Goal: Task Accomplishment & Management: Manage account settings

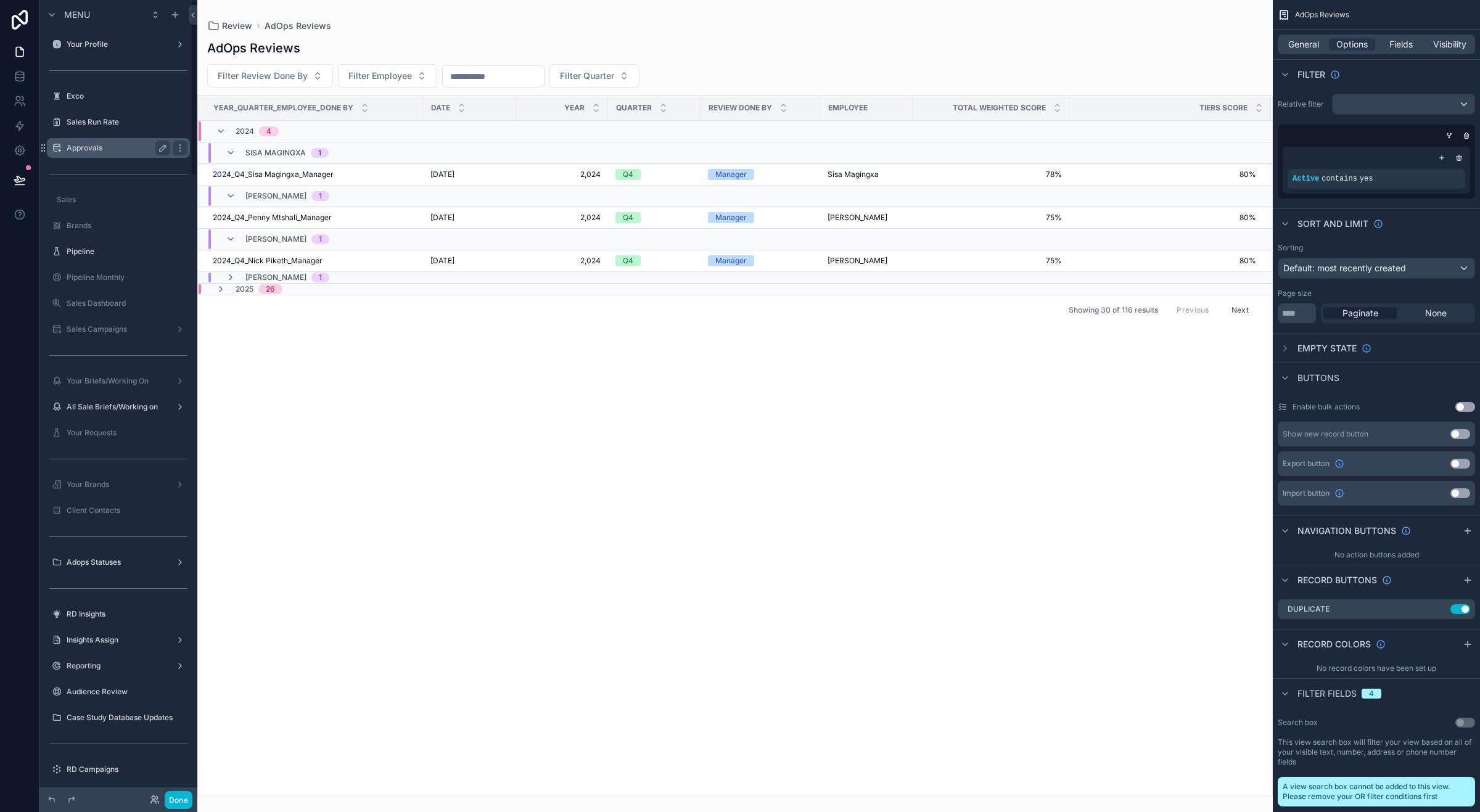
click at [93, 150] on label "Approvals" at bounding box center [116, 148] width 98 height 10
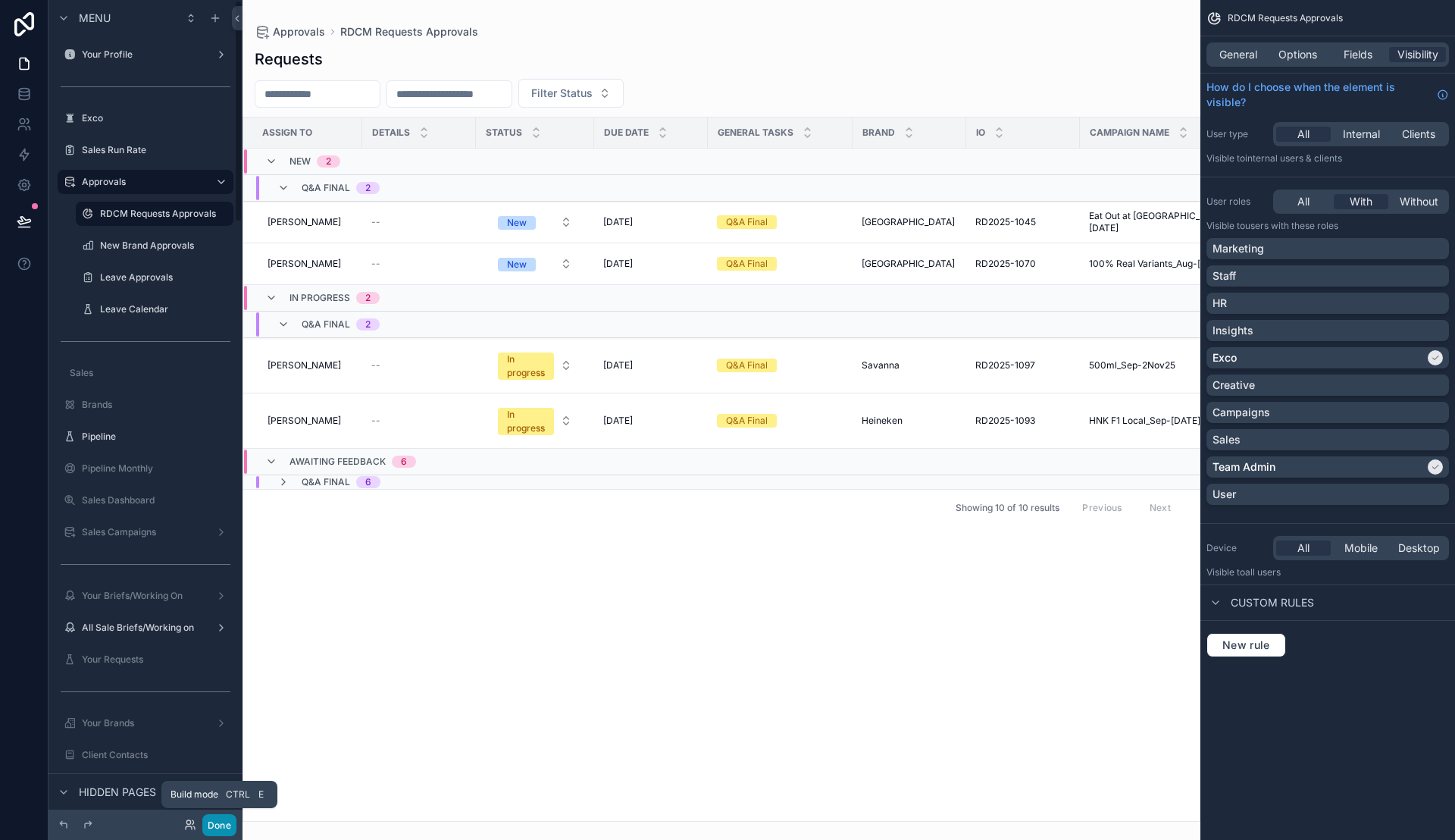
click at [213, 823] on button "Done" at bounding box center [219, 824] width 35 height 22
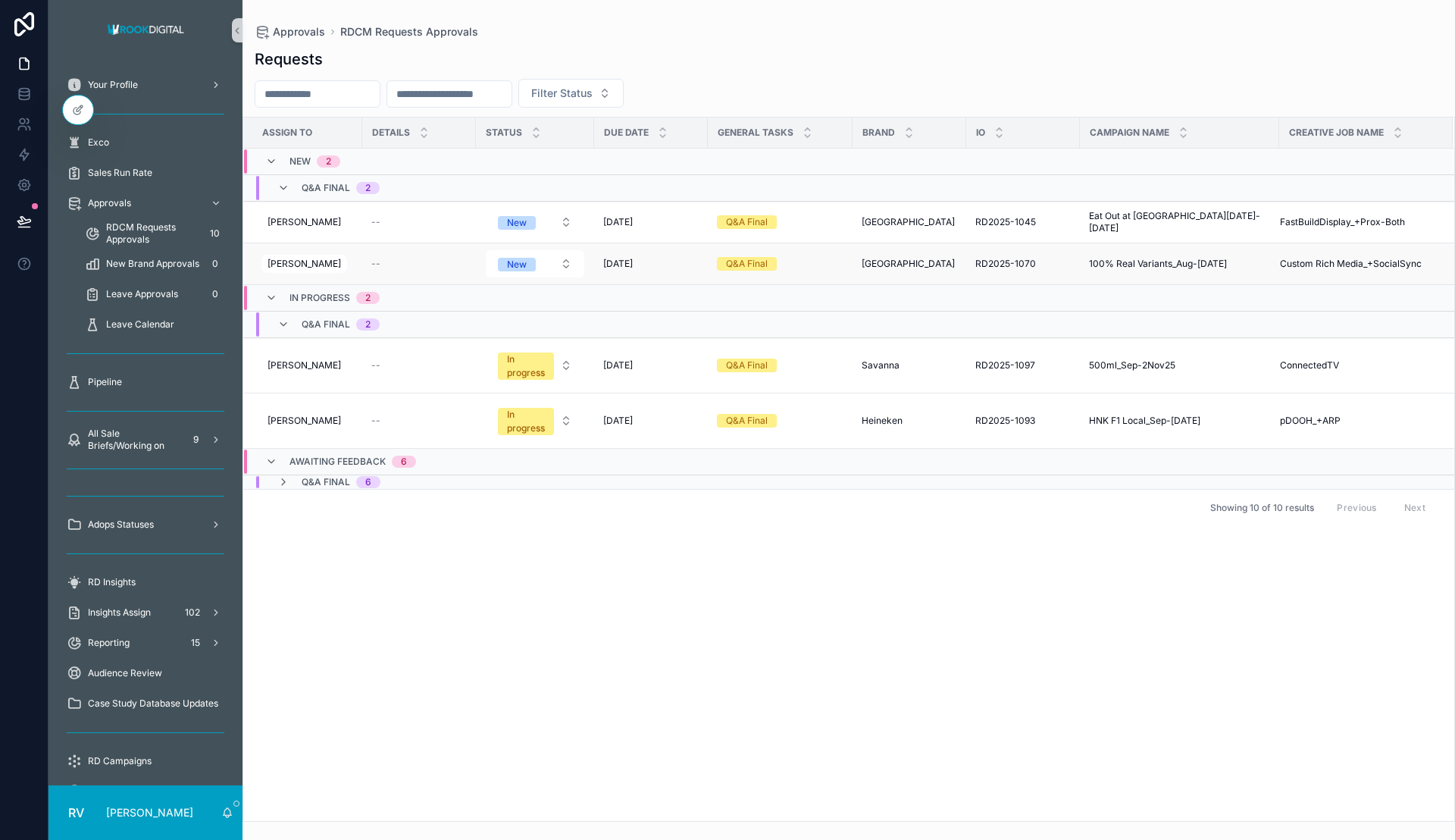
click at [1328, 264] on span "Custom Rich Media_+SocialSync" at bounding box center [1351, 263] width 142 height 12
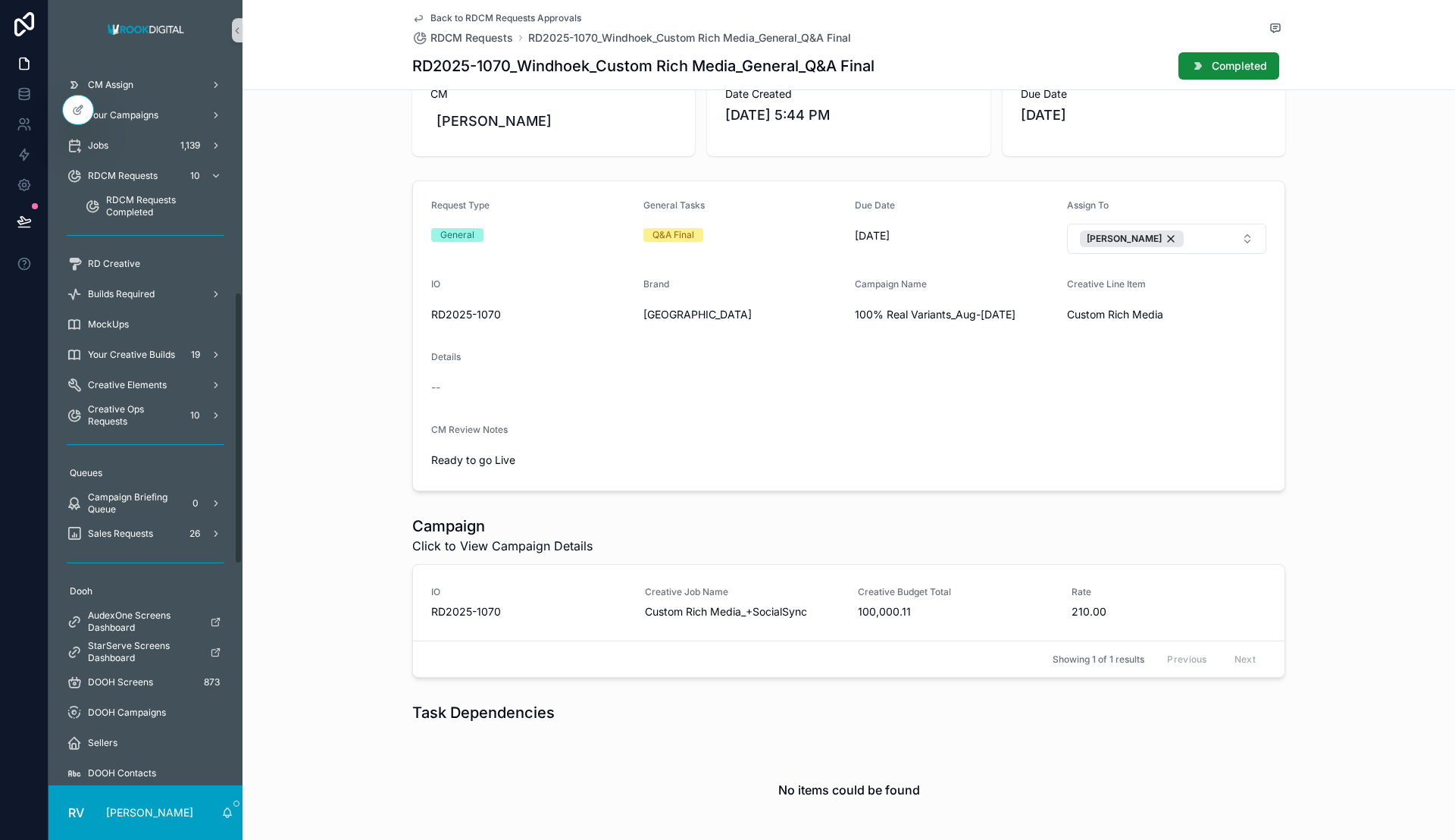
scroll to position [189, 0]
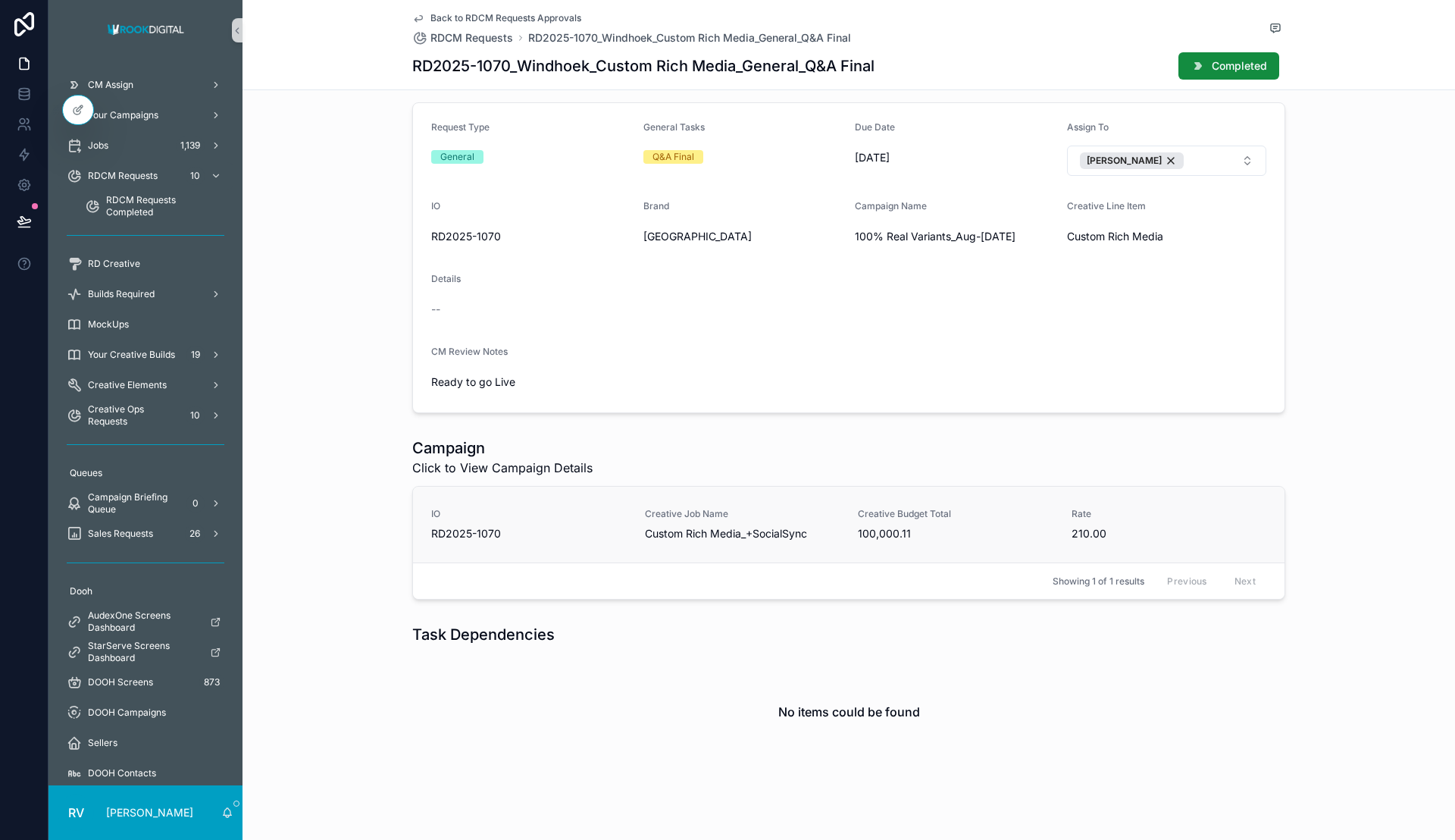
click at [787, 521] on div "Creative Job Name Custom Rich Media_+SocialSync" at bounding box center [743, 524] width 195 height 34
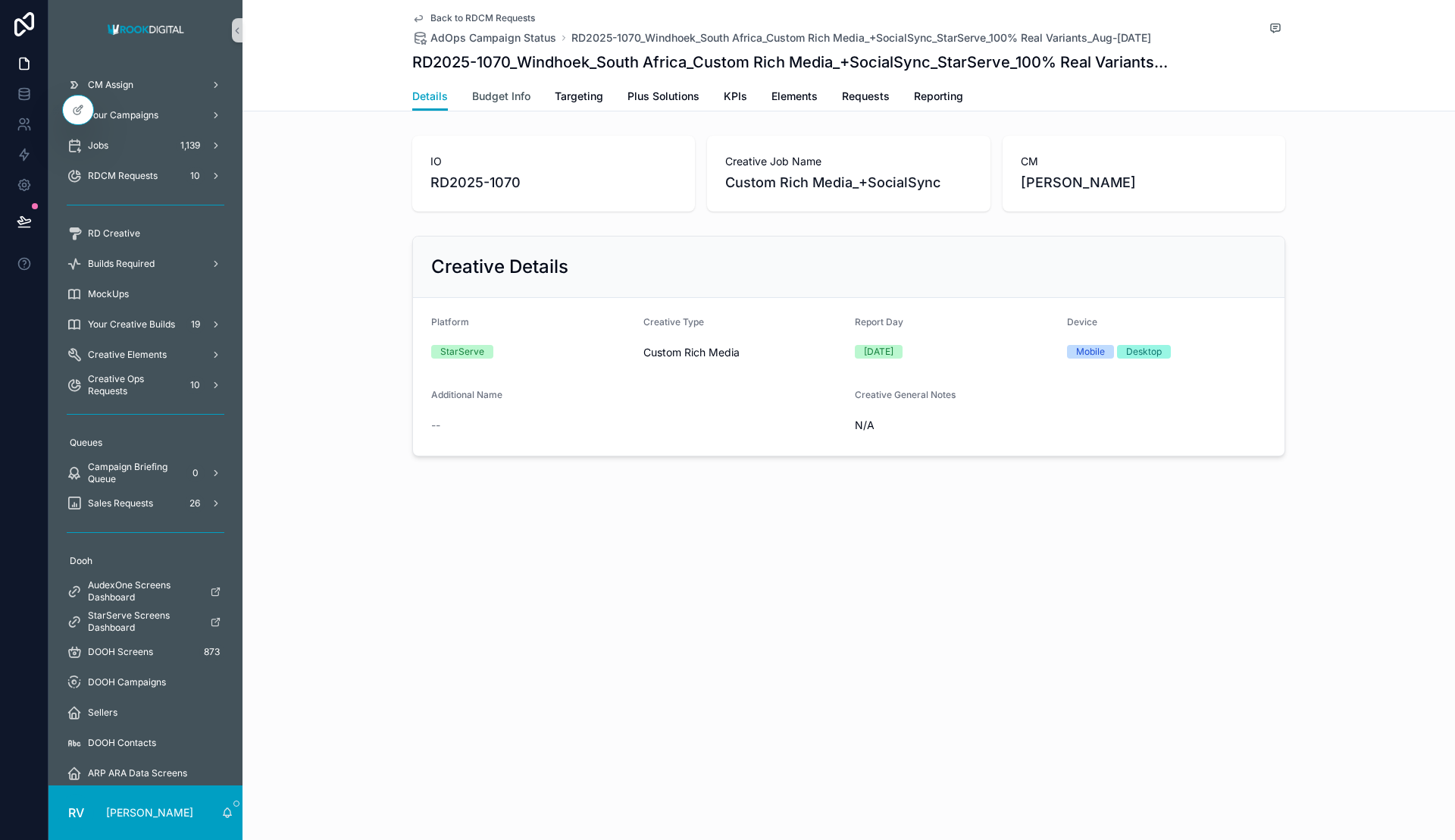
click at [507, 89] on span "Budget Info" at bounding box center [502, 97] width 59 height 16
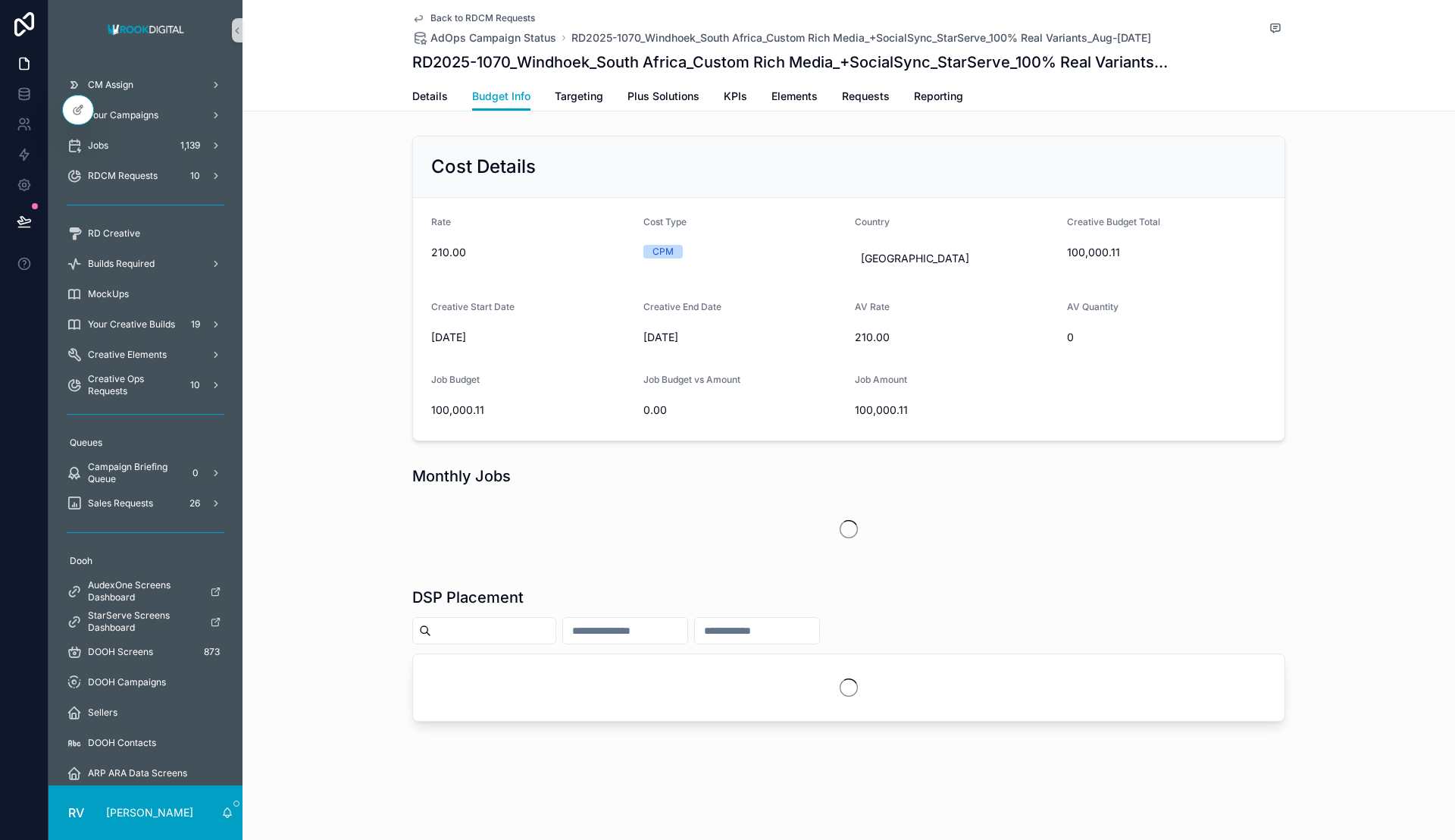
click at [231, 22] on link "scrollable content" at bounding box center [146, 30] width 176 height 24
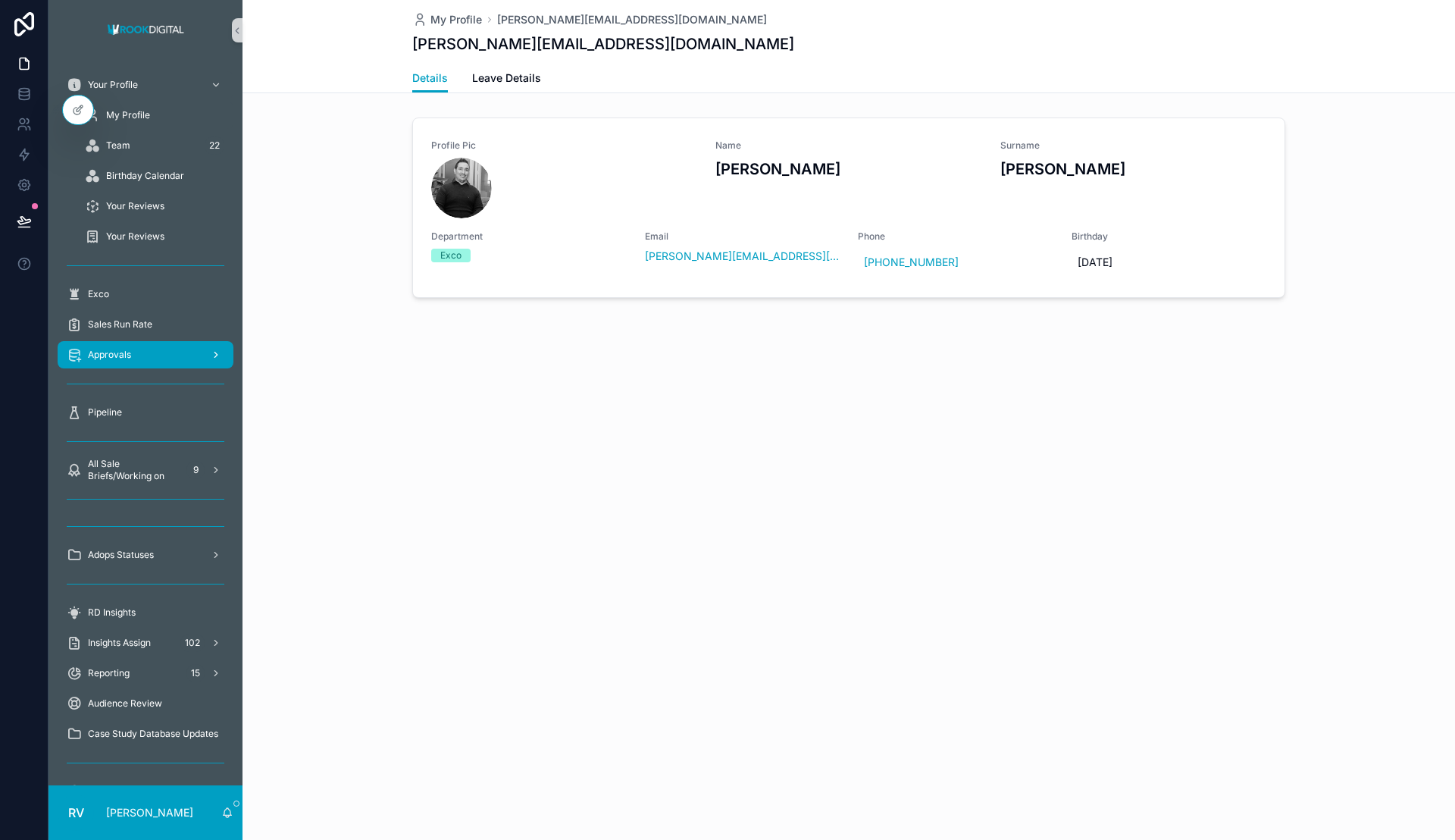
click at [136, 357] on div "Approvals" at bounding box center [145, 355] width 158 height 24
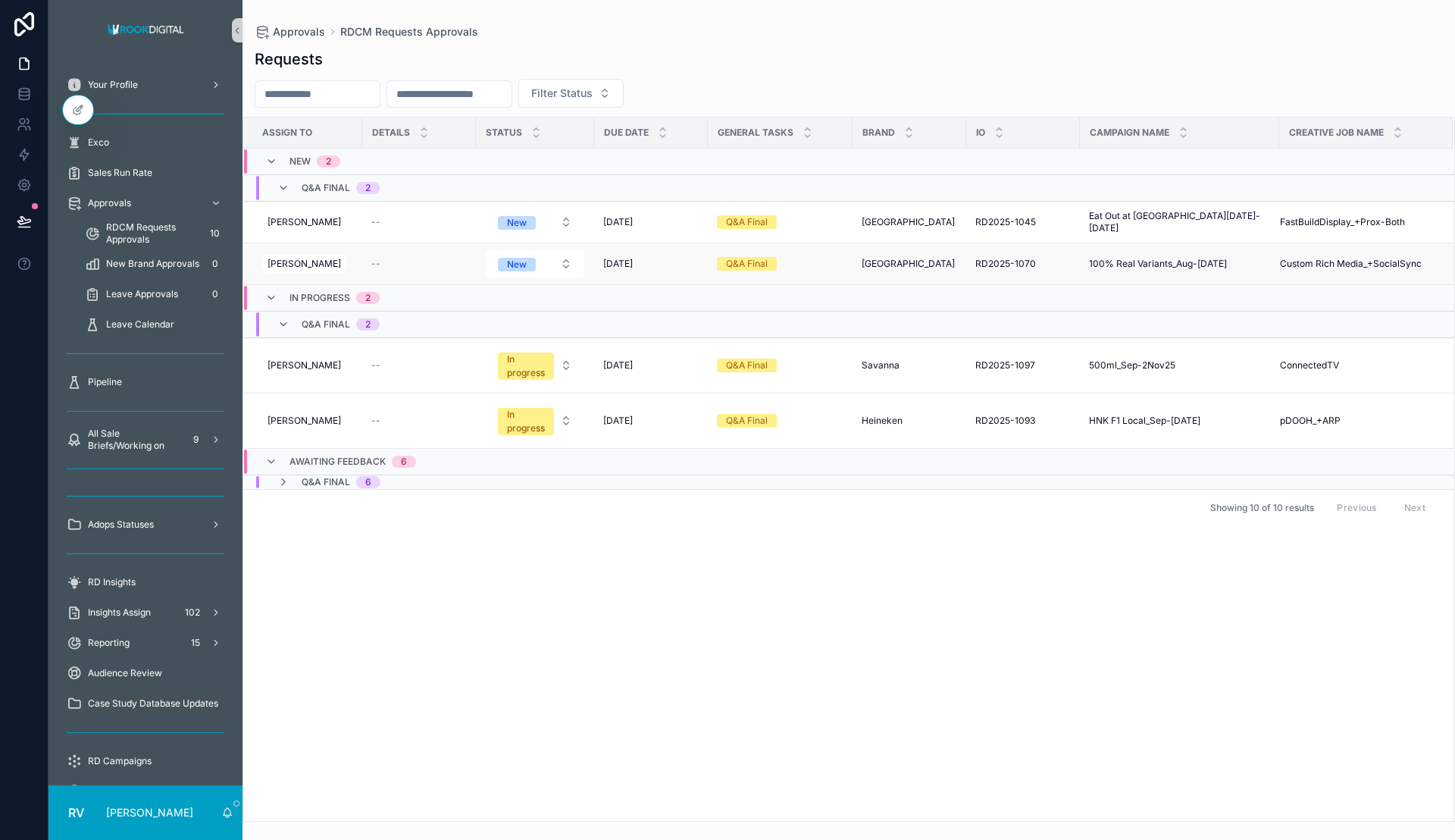
click at [1188, 268] on span "100% Real Variants_Aug-[DATE]" at bounding box center [1158, 263] width 138 height 12
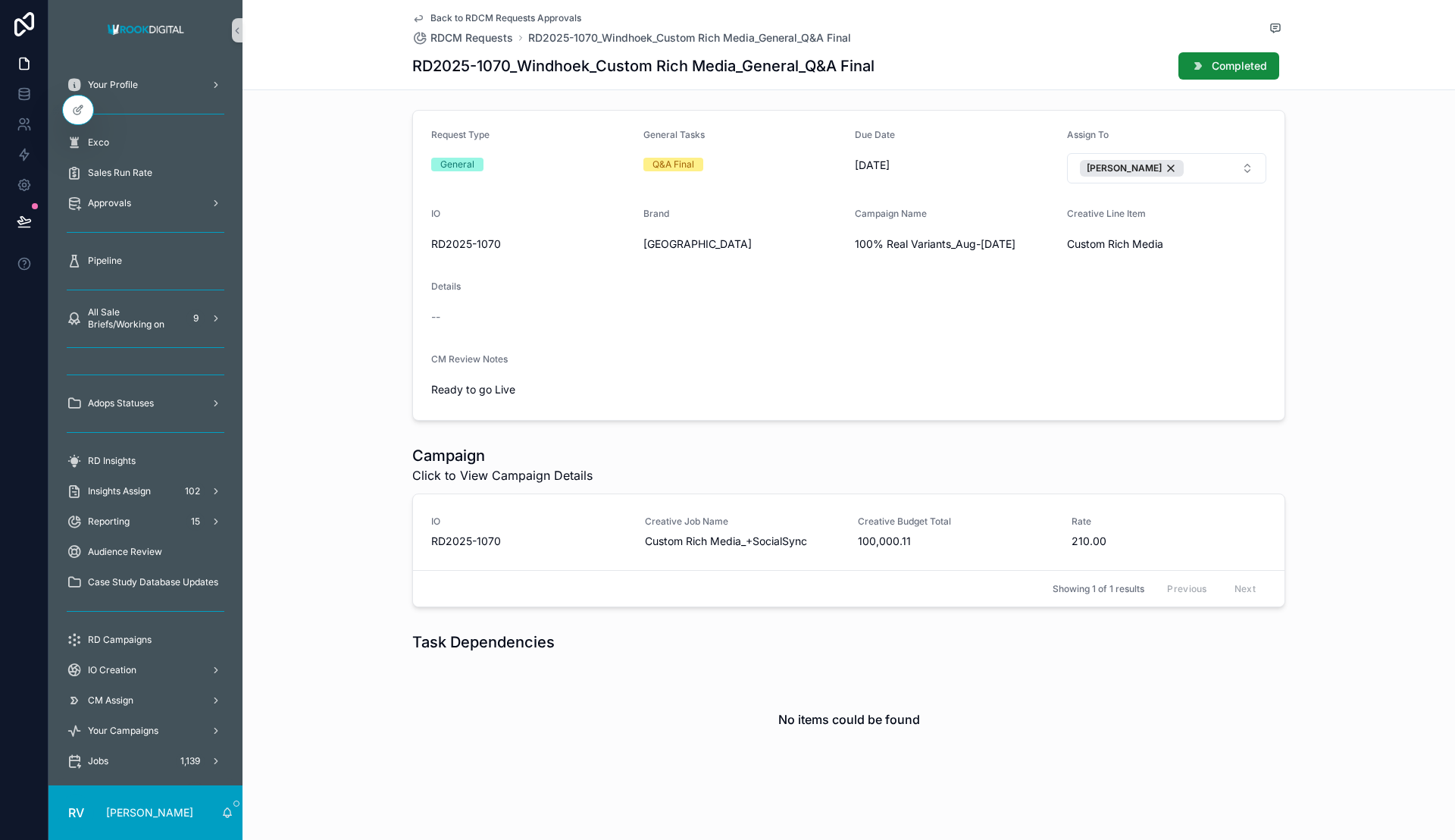
scroll to position [189, 0]
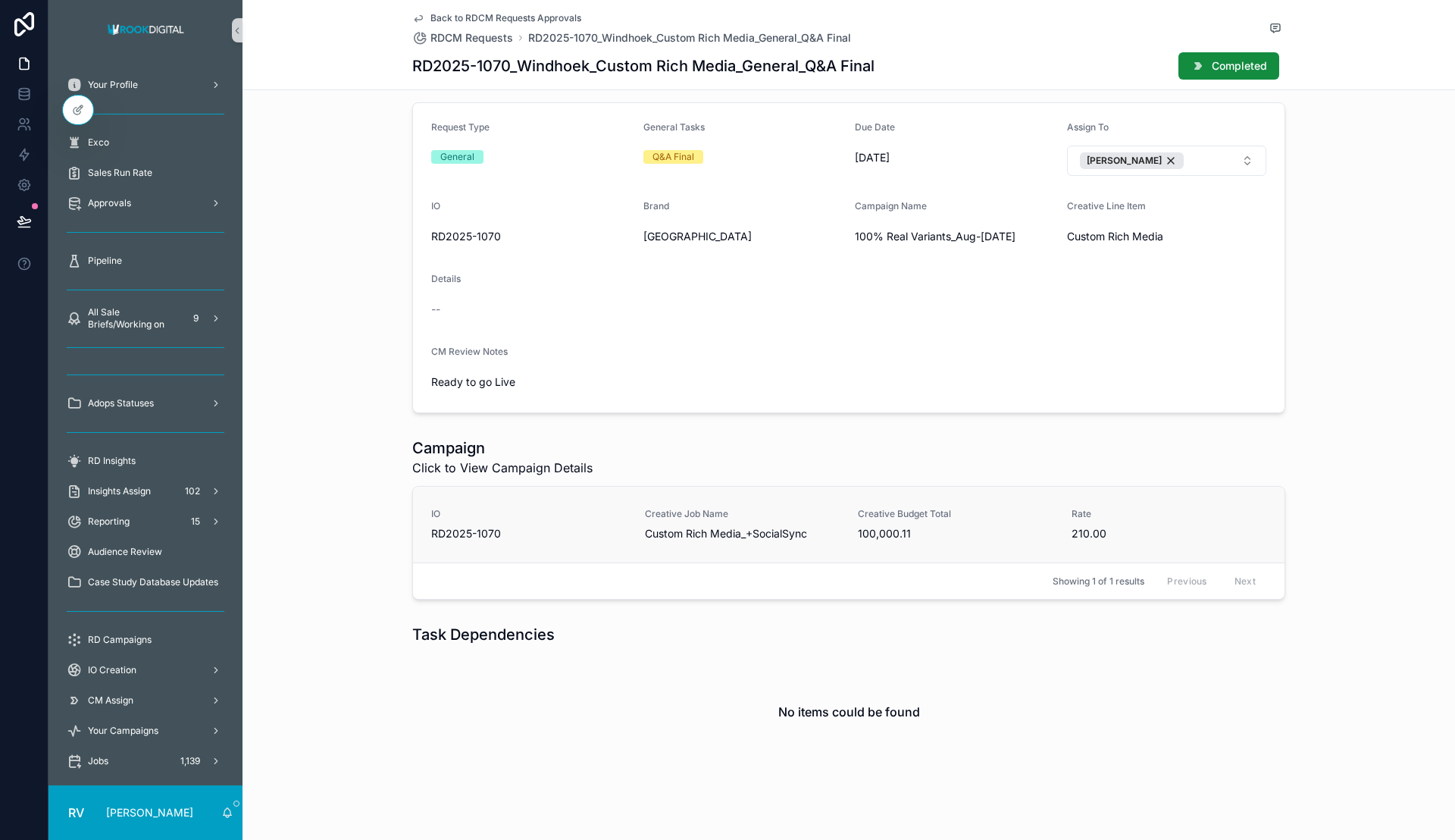
click at [723, 552] on link "IO RD2025-1070 Creative Job Name Custom Rich Media_+SocialSync Creative Budget …" at bounding box center [848, 525] width 871 height 76
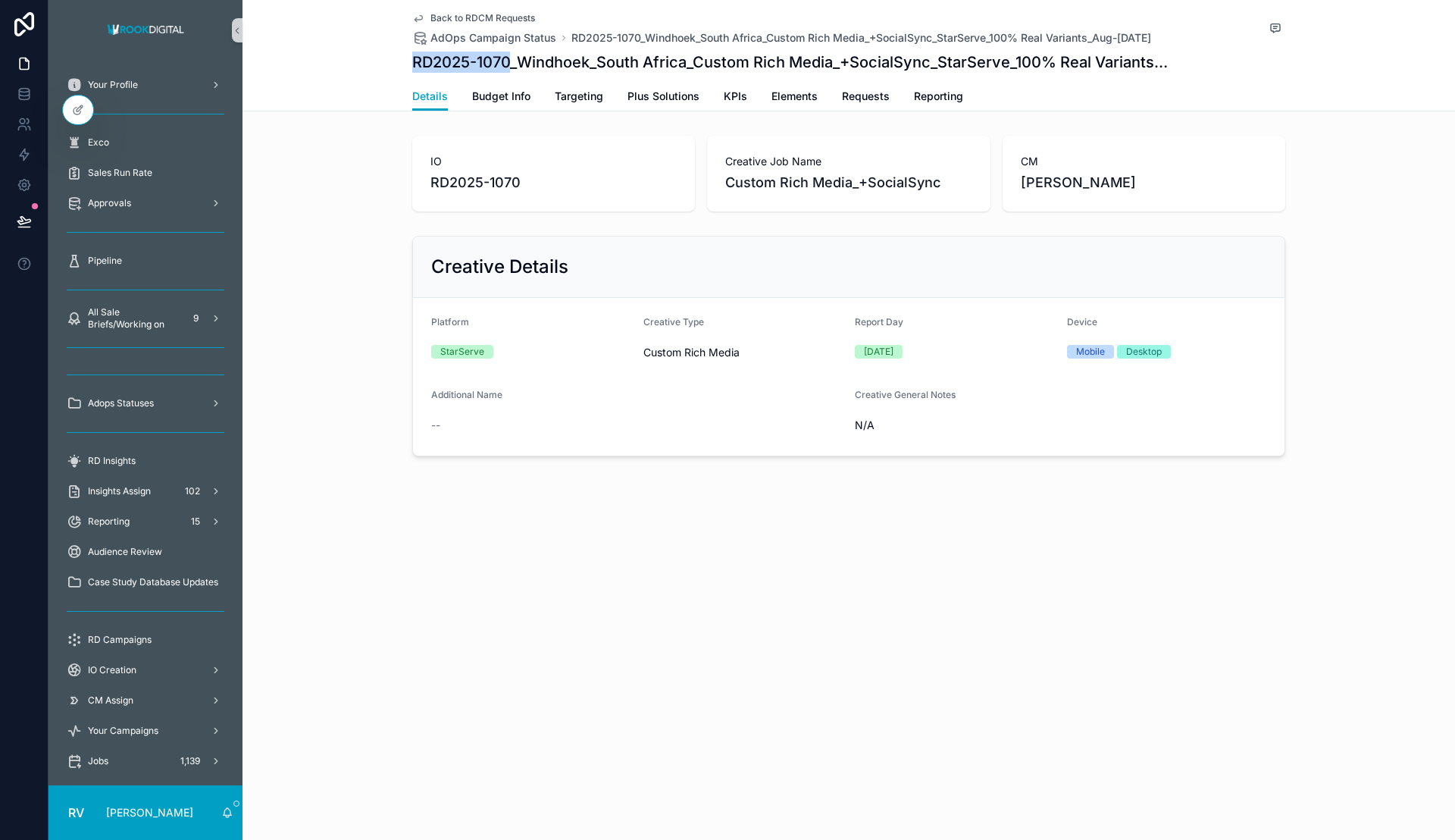
drag, startPoint x: 433, startPoint y: 55, endPoint x: 508, endPoint y: 58, distance: 75.1
click at [508, 58] on div "Back to RDCM Requests AdOps Campaign Status RD2025-1070_Windhoek_South Africa_C…" at bounding box center [849, 55] width 1212 height 111
copy h1 "RD2025-1070"
click at [511, 96] on span "Budget Info" at bounding box center [502, 97] width 59 height 16
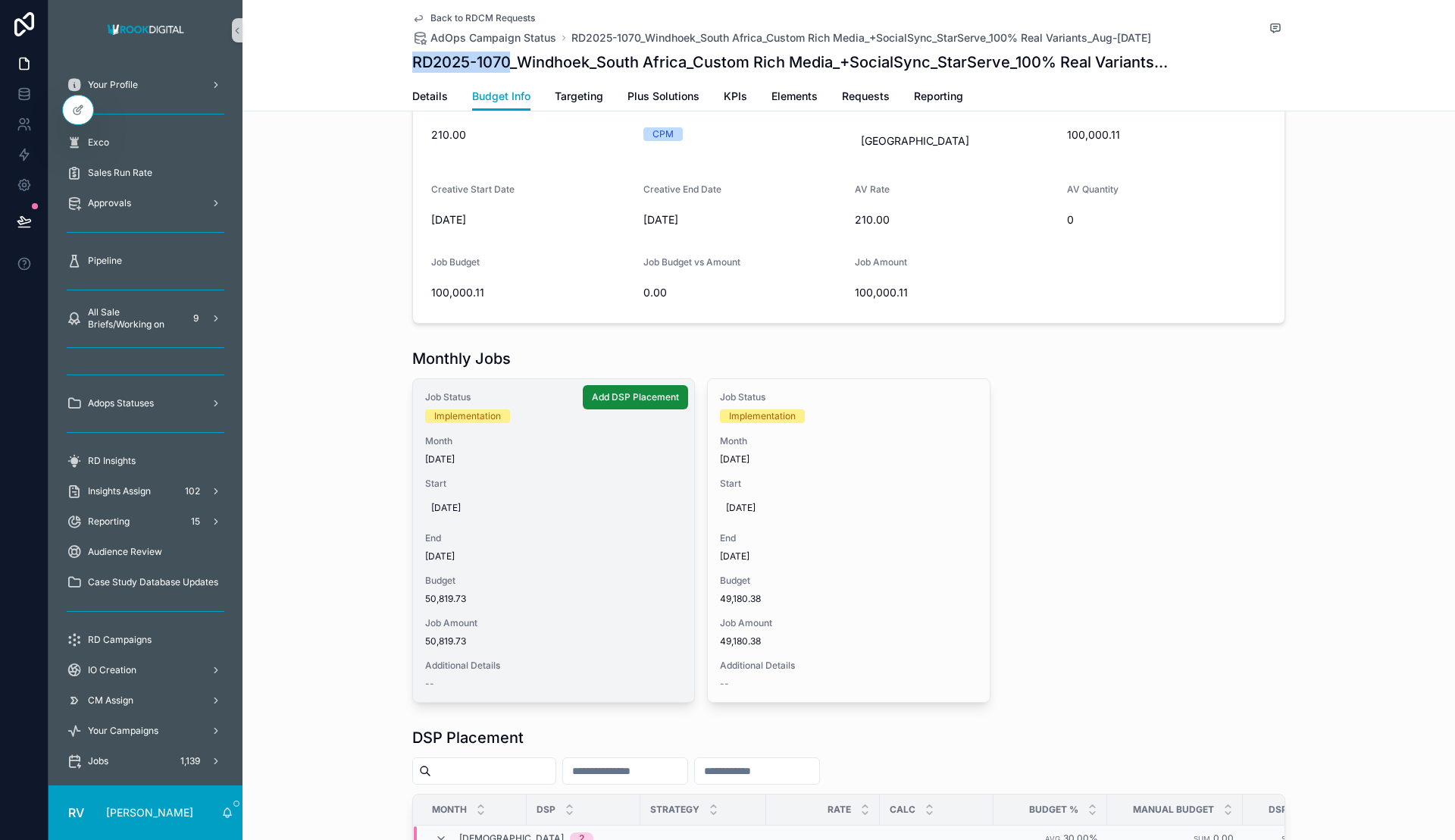
scroll to position [22, 0]
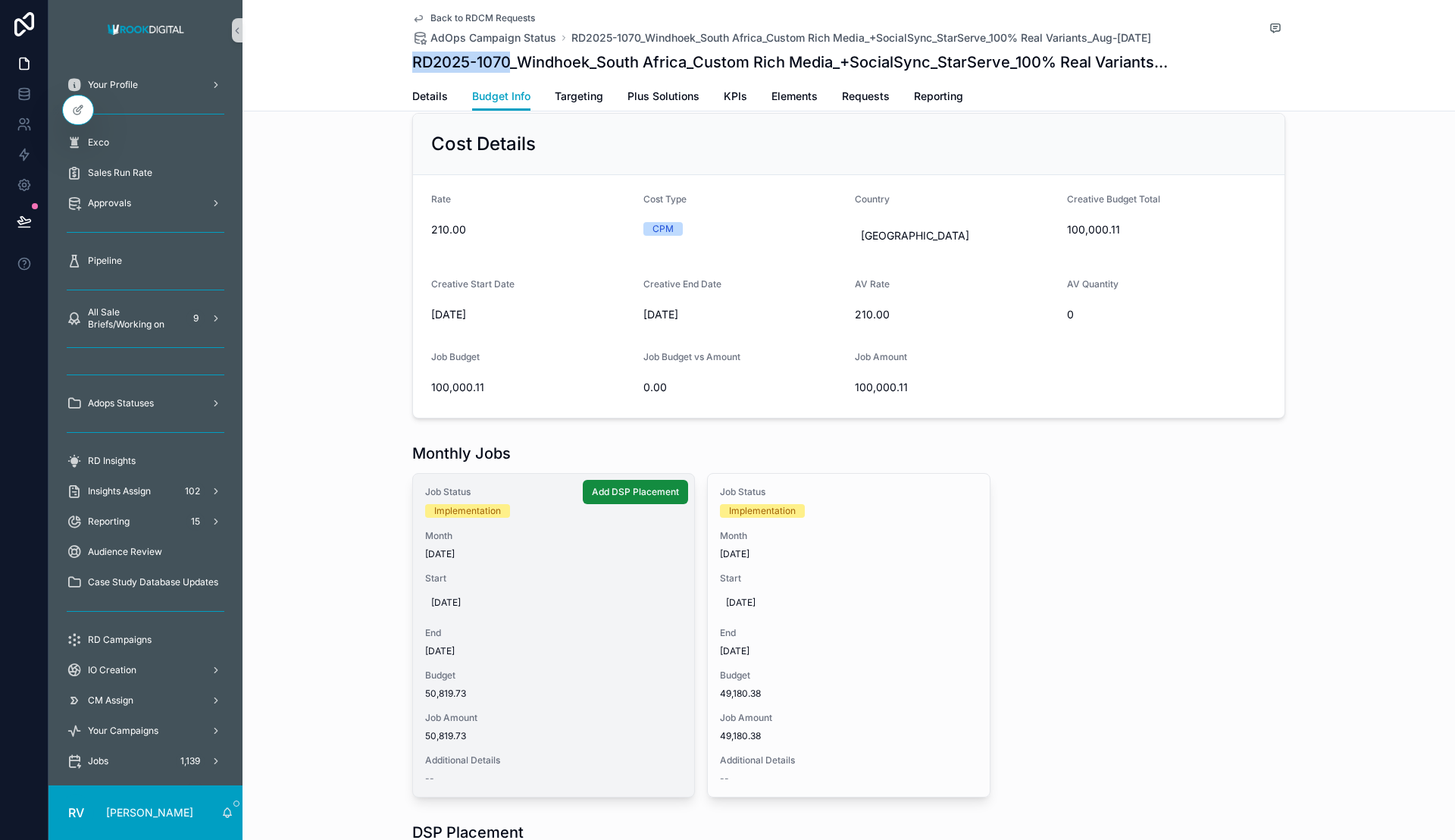
click at [509, 523] on div "Job Status Implementation Month [DATE] Start [DATE] End [DATE] Budget 50,819.73…" at bounding box center [554, 635] width 282 height 323
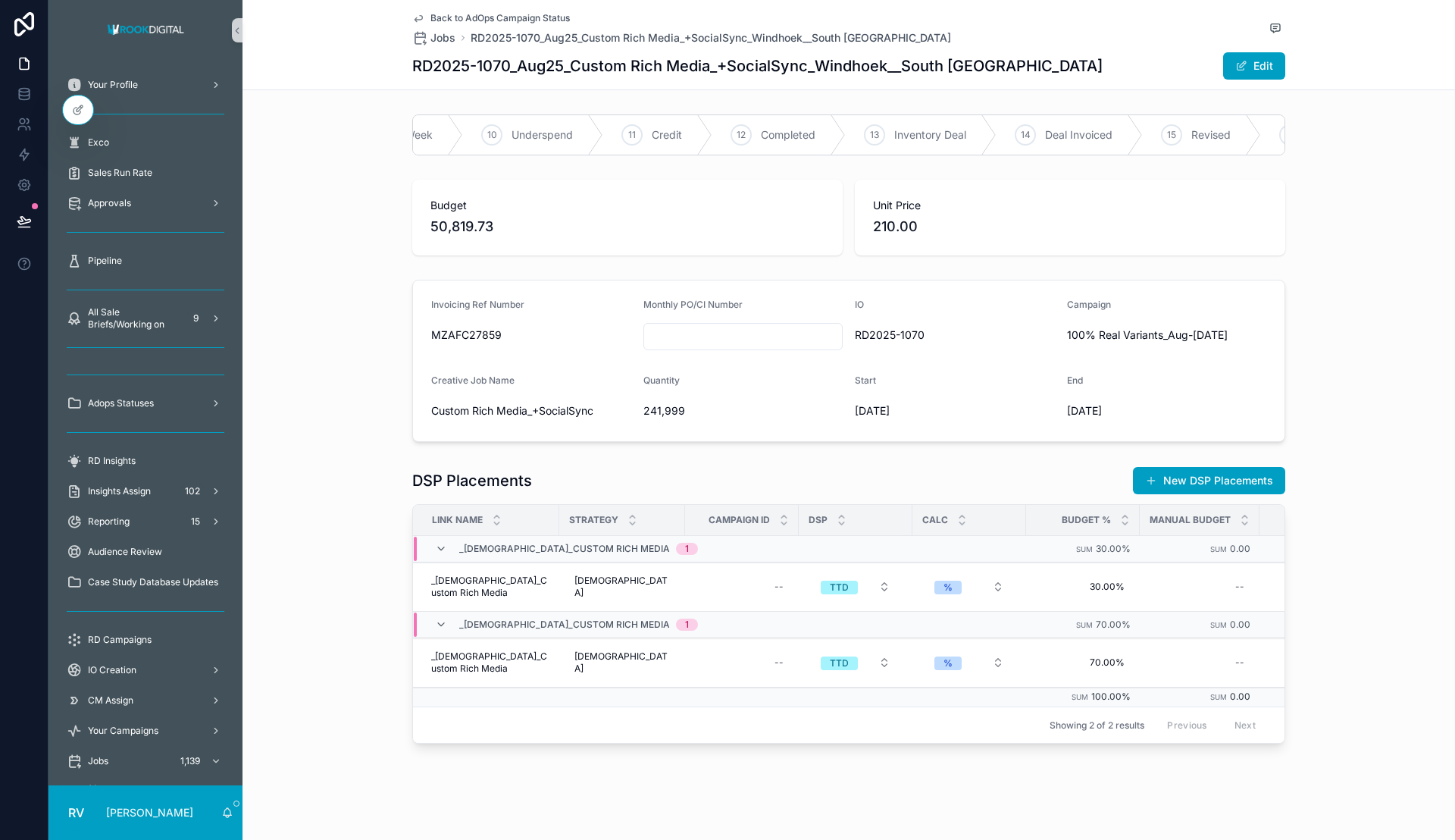
scroll to position [0, 939]
click at [1098, 128] on span "Revised" at bounding box center [1107, 135] width 40 height 16
click at [1256, 55] on button "Edit" at bounding box center [1255, 66] width 62 height 28
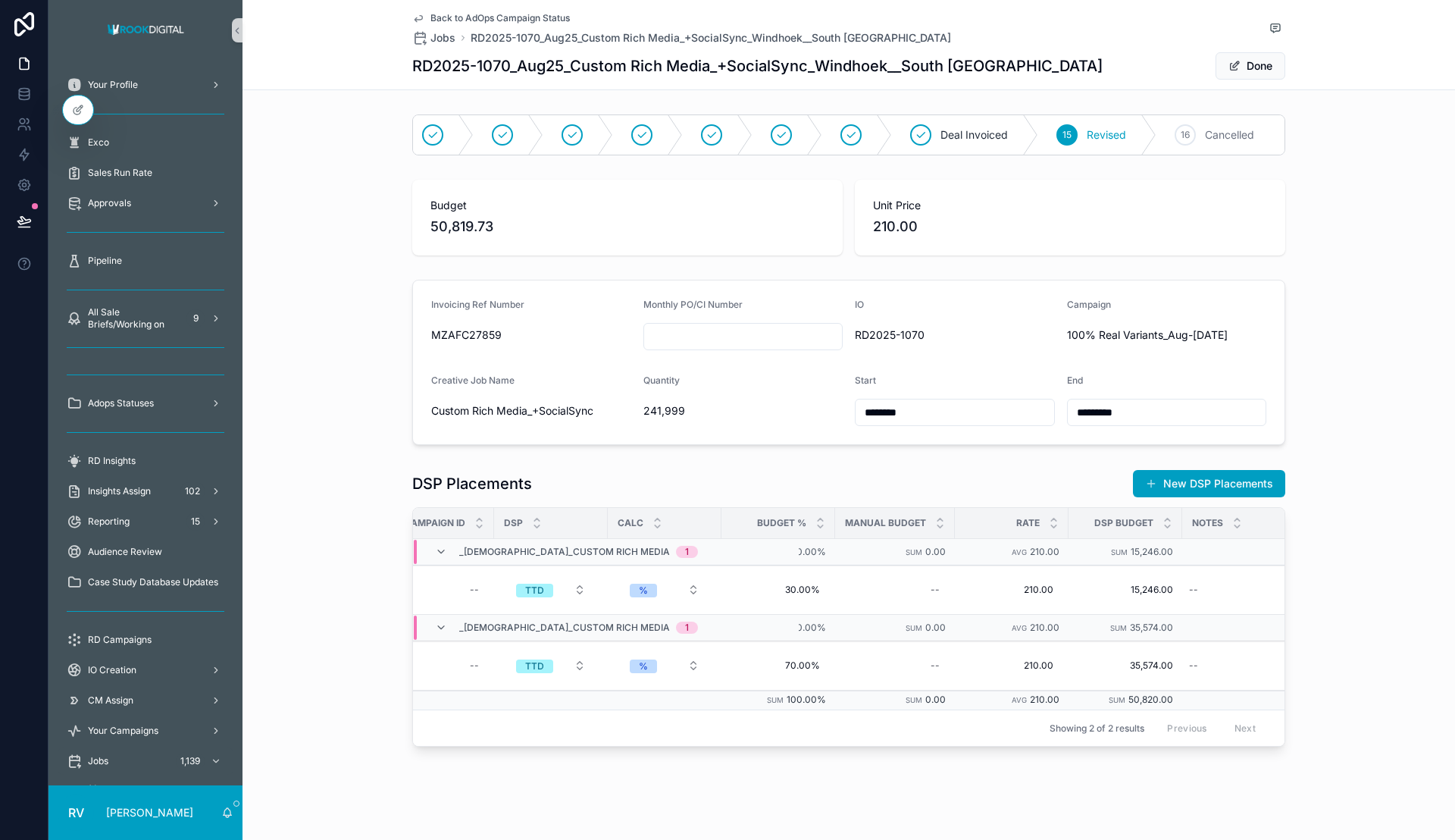
scroll to position [0, 0]
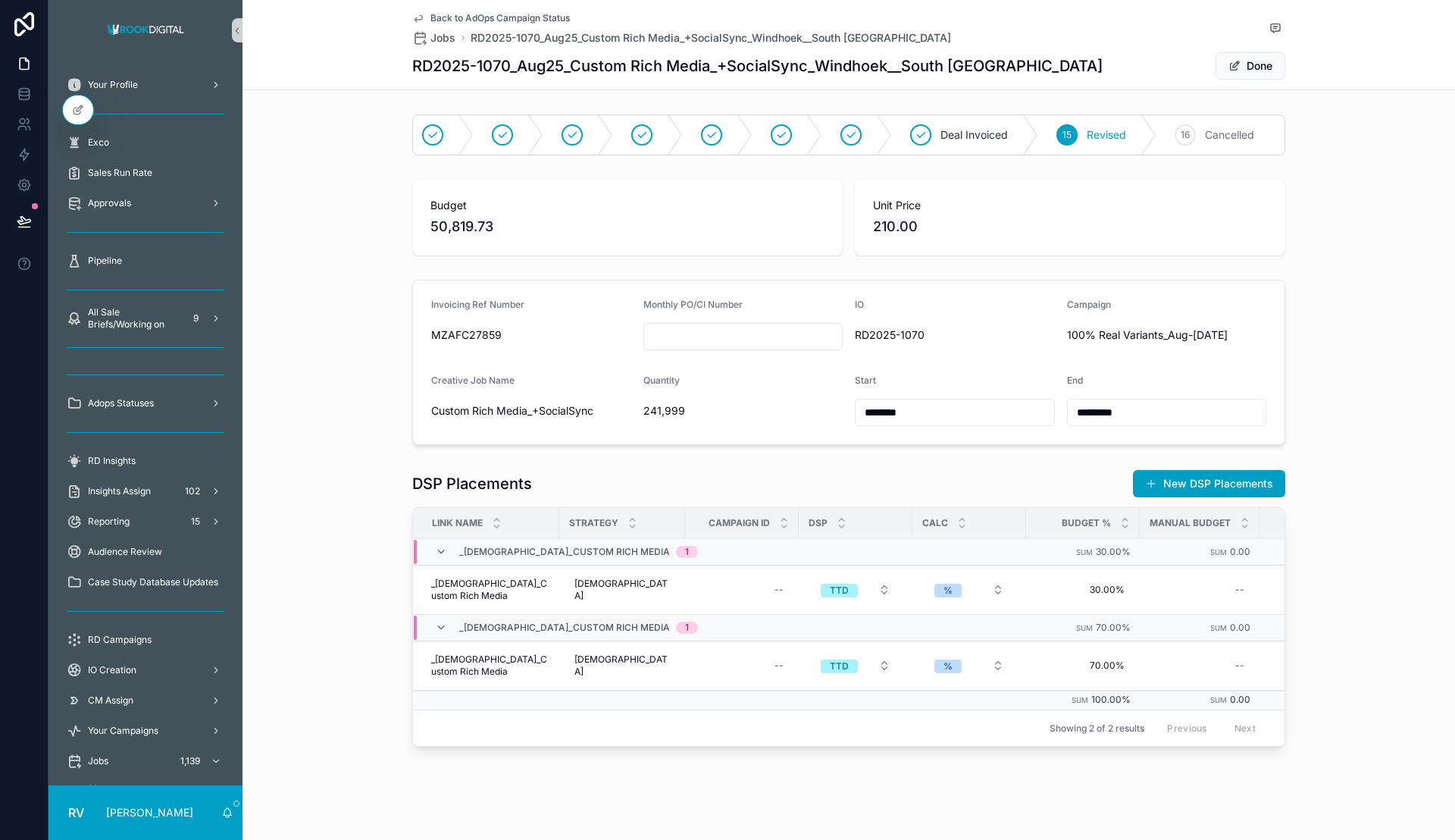
click at [482, 231] on span "50,819.73" at bounding box center [628, 226] width 394 height 22
click at [463, 237] on span "50,819.73" at bounding box center [628, 226] width 394 height 22
click at [672, 211] on div "Budget 50,819.73" at bounding box center [628, 218] width 431 height 76
click at [1230, 65] on span "scrollable content" at bounding box center [1235, 66] width 12 height 12
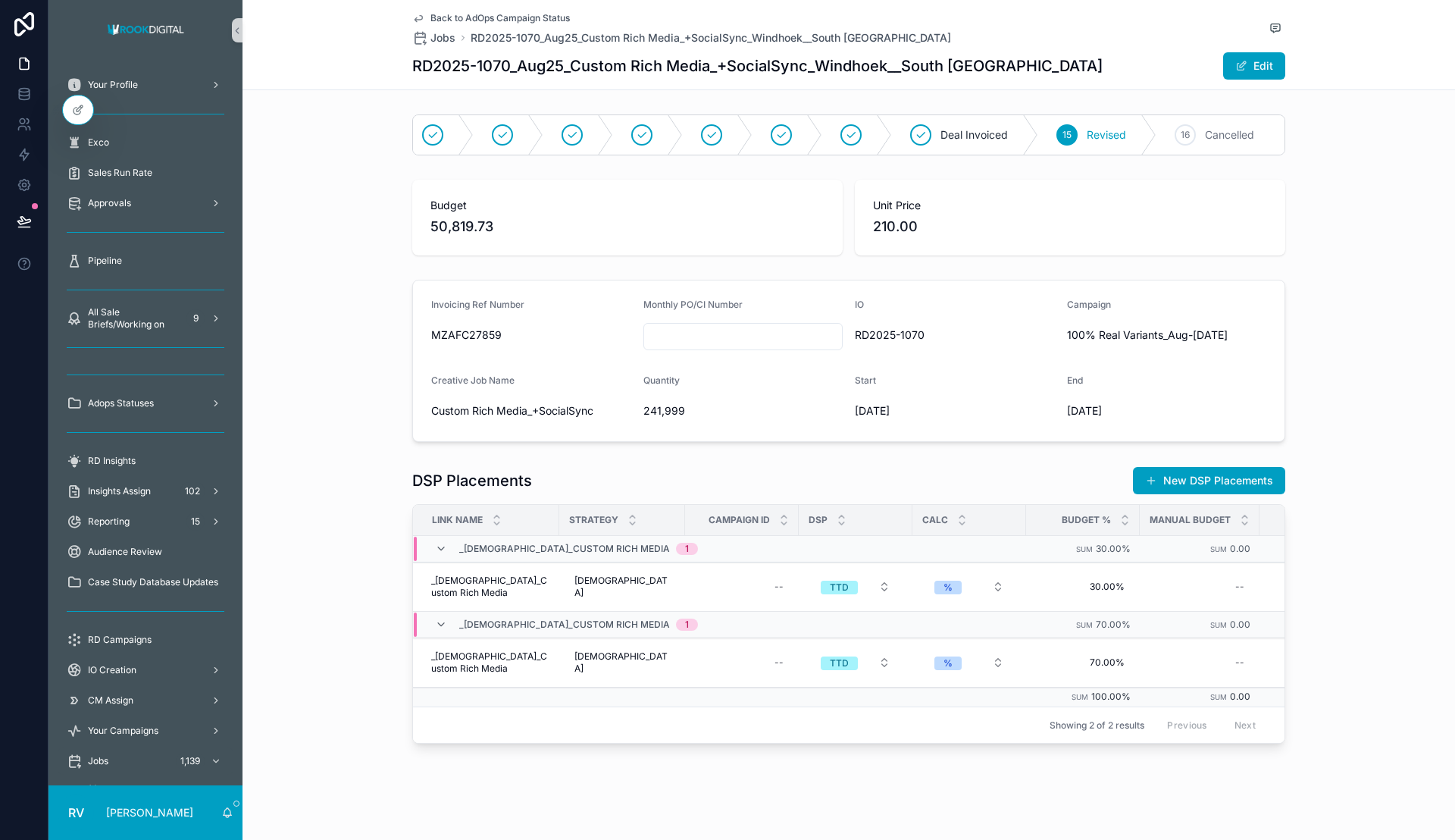
click at [468, 18] on span "Back to AdOps Campaign Status" at bounding box center [501, 18] width 140 height 12
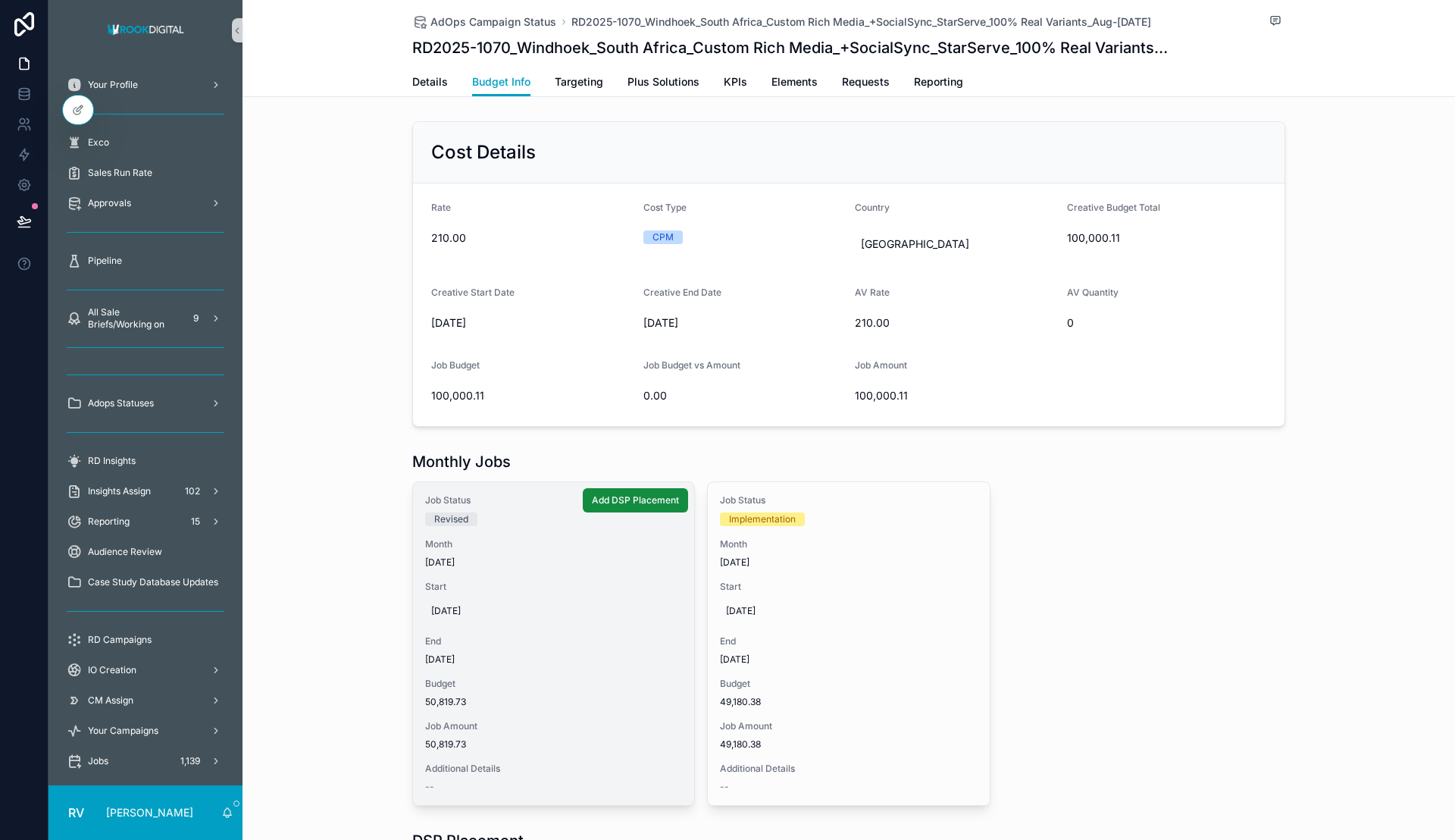
click at [452, 657] on span "[DATE]" at bounding box center [554, 660] width 257 height 12
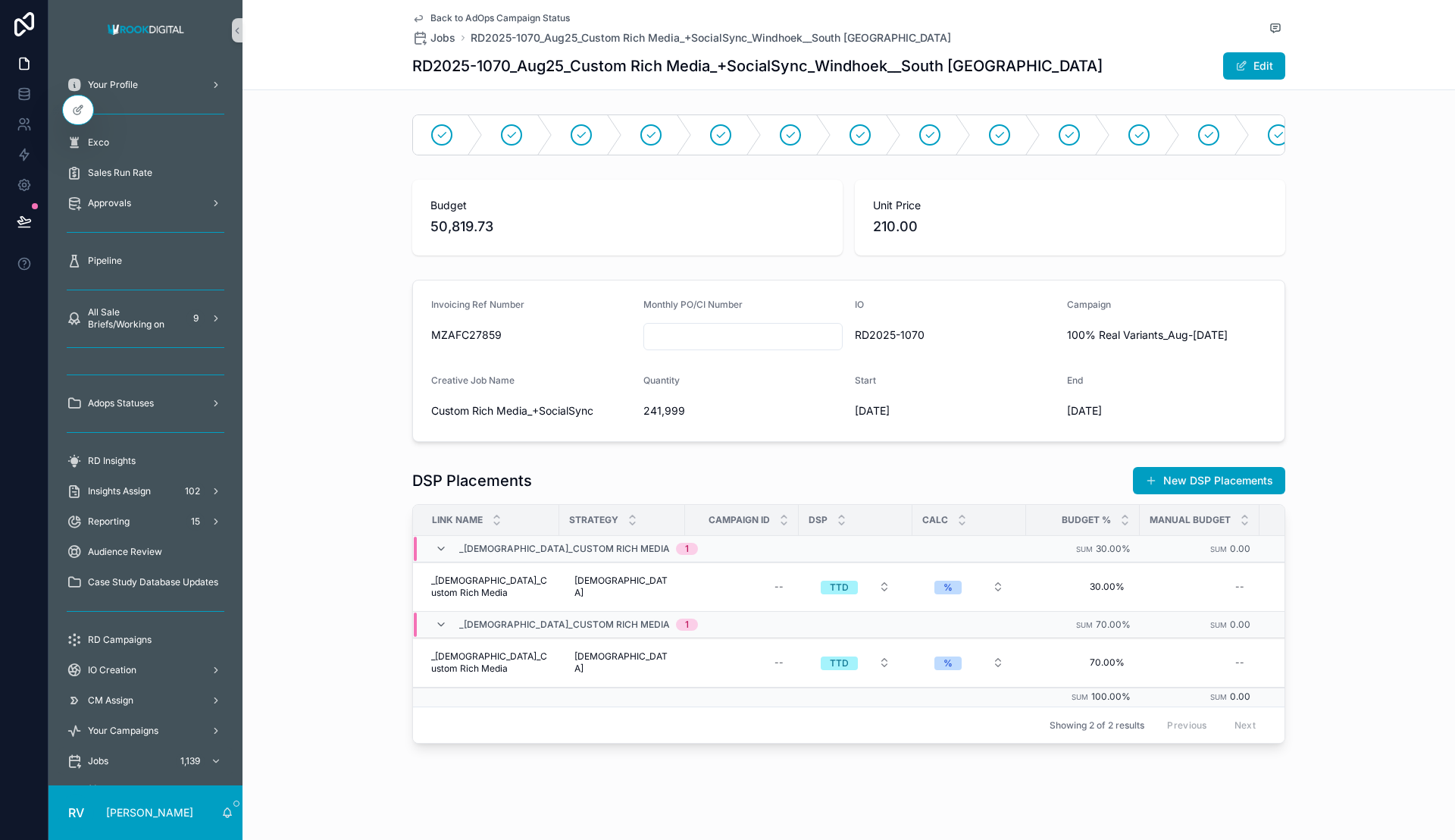
click at [474, 16] on span "Back to AdOps Campaign Status" at bounding box center [501, 18] width 140 height 12
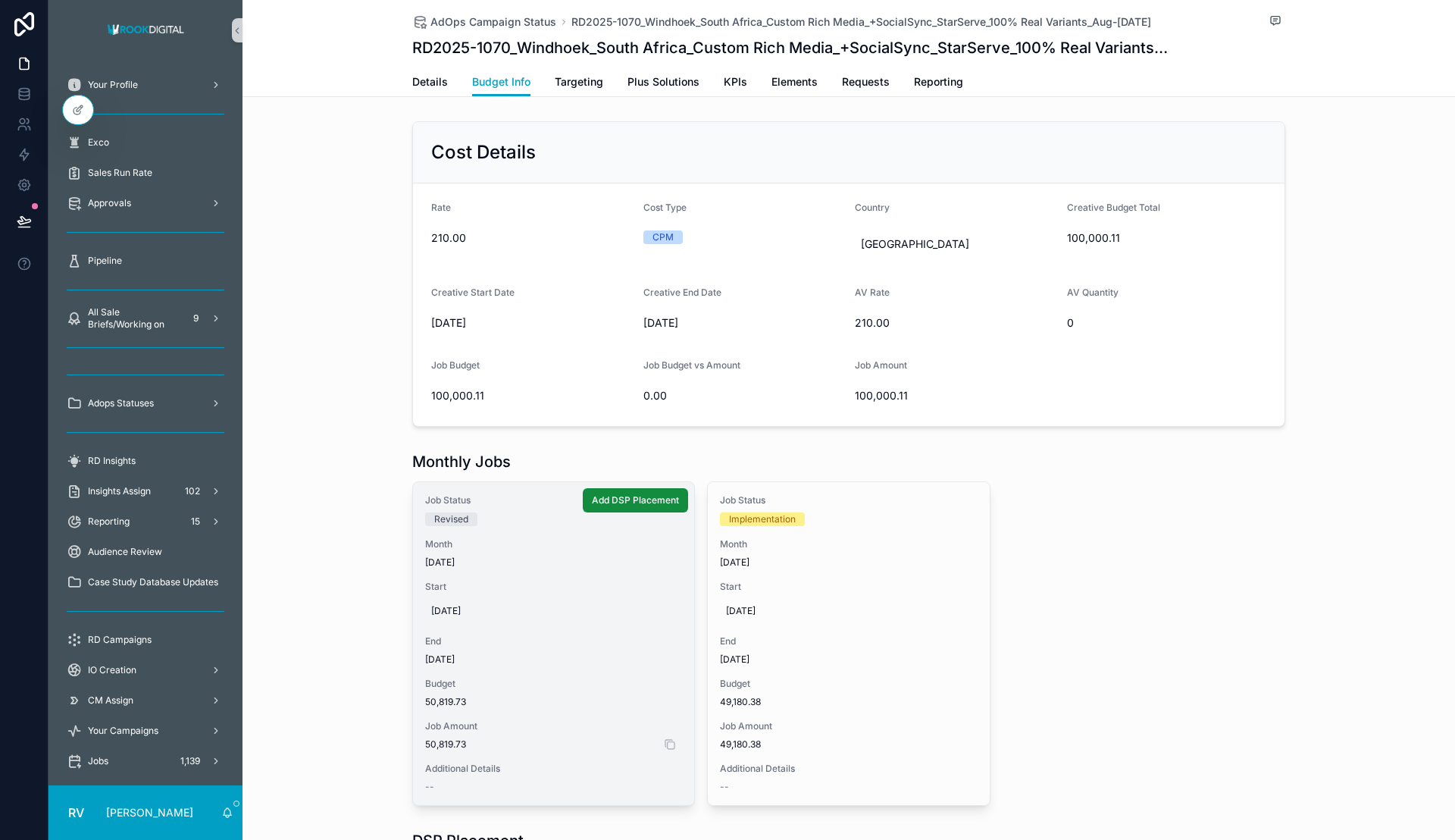
click at [438, 742] on span "50,819.73" at bounding box center [554, 744] width 257 height 12
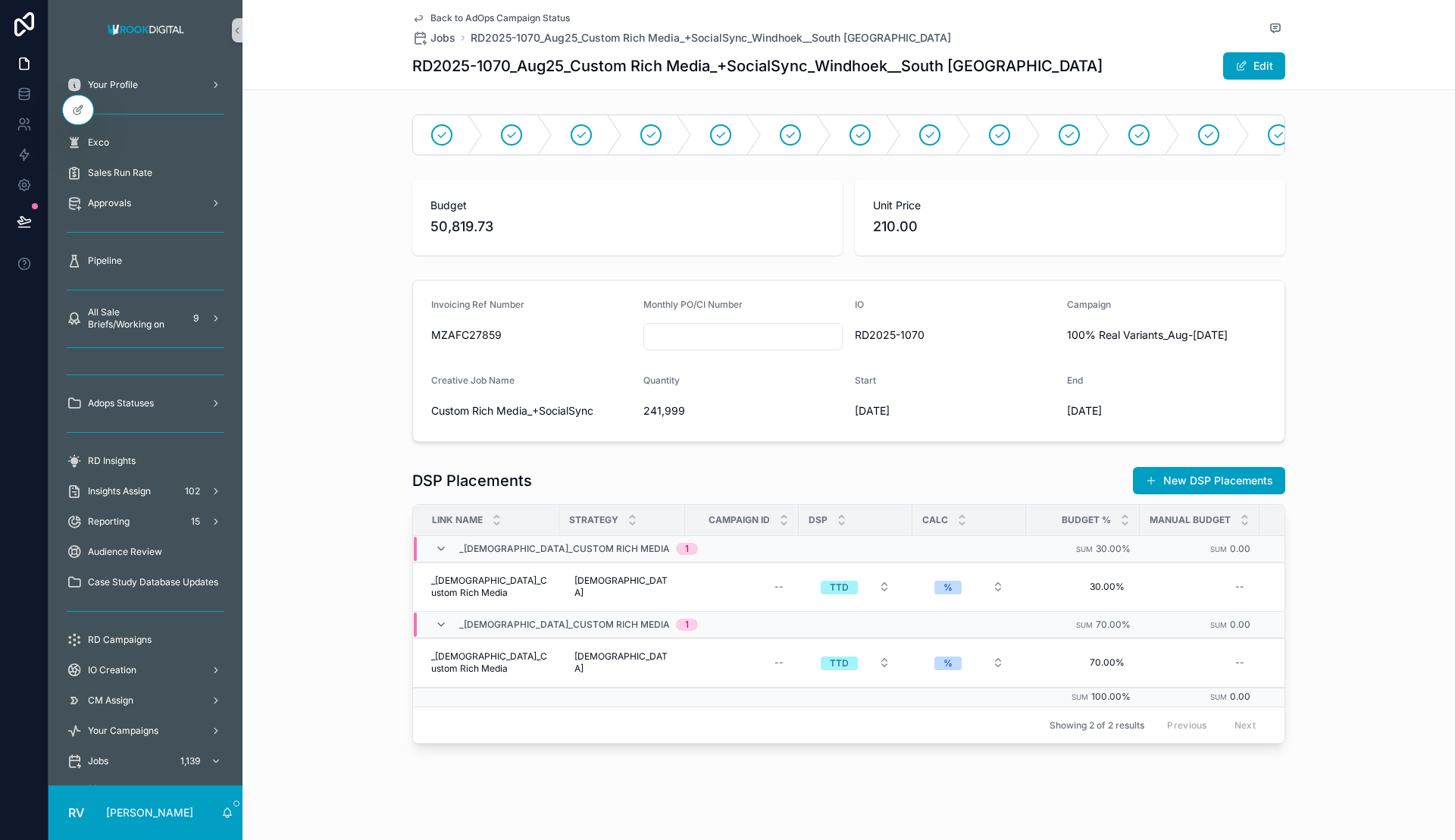
click at [452, 16] on span "Back to AdOps Campaign Status" at bounding box center [501, 18] width 140 height 12
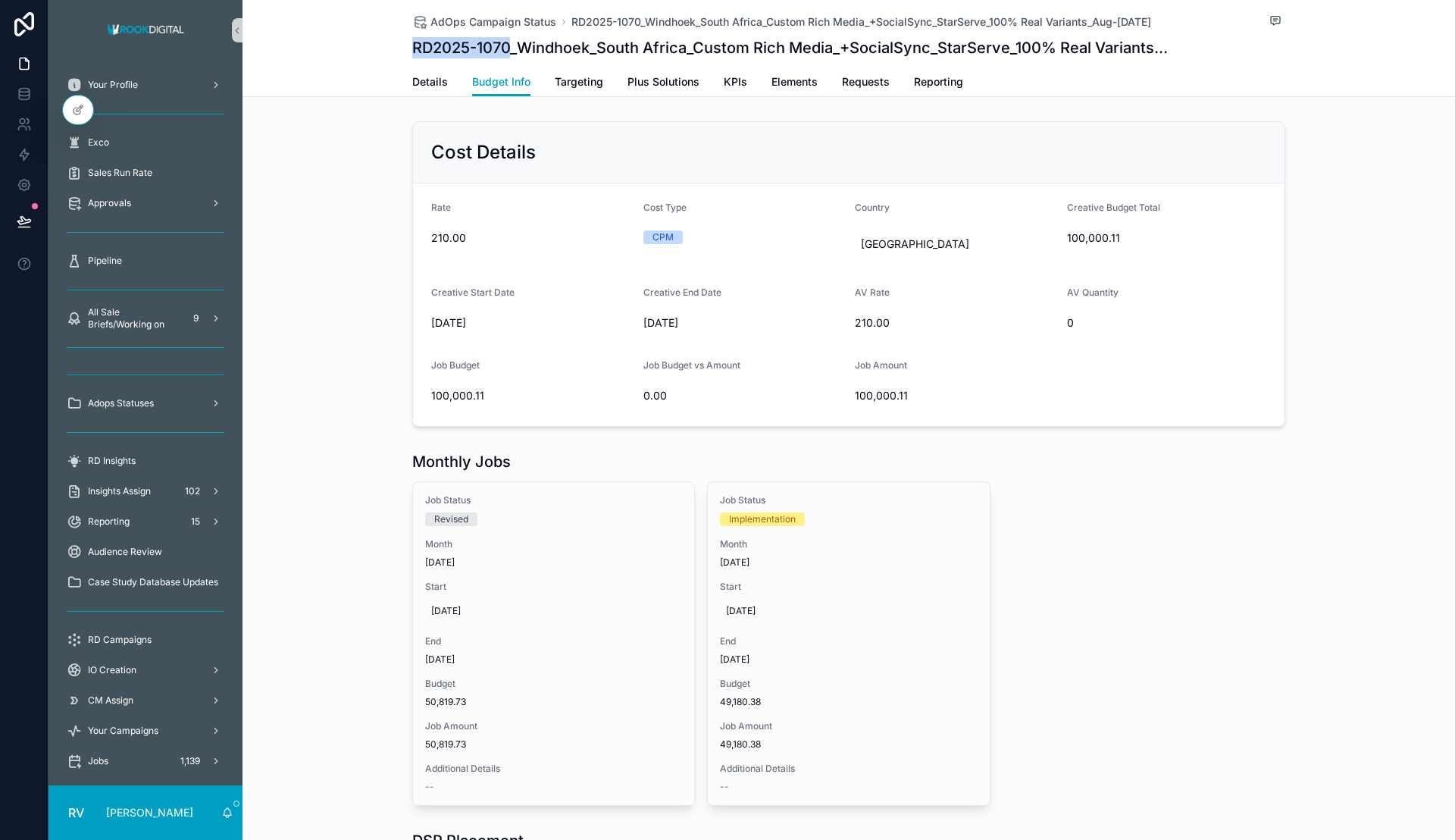
drag, startPoint x: 403, startPoint y: 41, endPoint x: 502, endPoint y: 42, distance: 99.0
click at [502, 42] on div "AdOps Campaign Status RD2025-1070_Windhoek_South Africa_Custom Rich Media_+Soci…" at bounding box center [849, 48] width 1212 height 97
copy h1 "RD2025-1070"
click at [1169, 589] on div "Job Status Revised Month [DATE] Start [DATE] End [DATE] Budget 0.00 Job Amount …" at bounding box center [849, 643] width 873 height 325
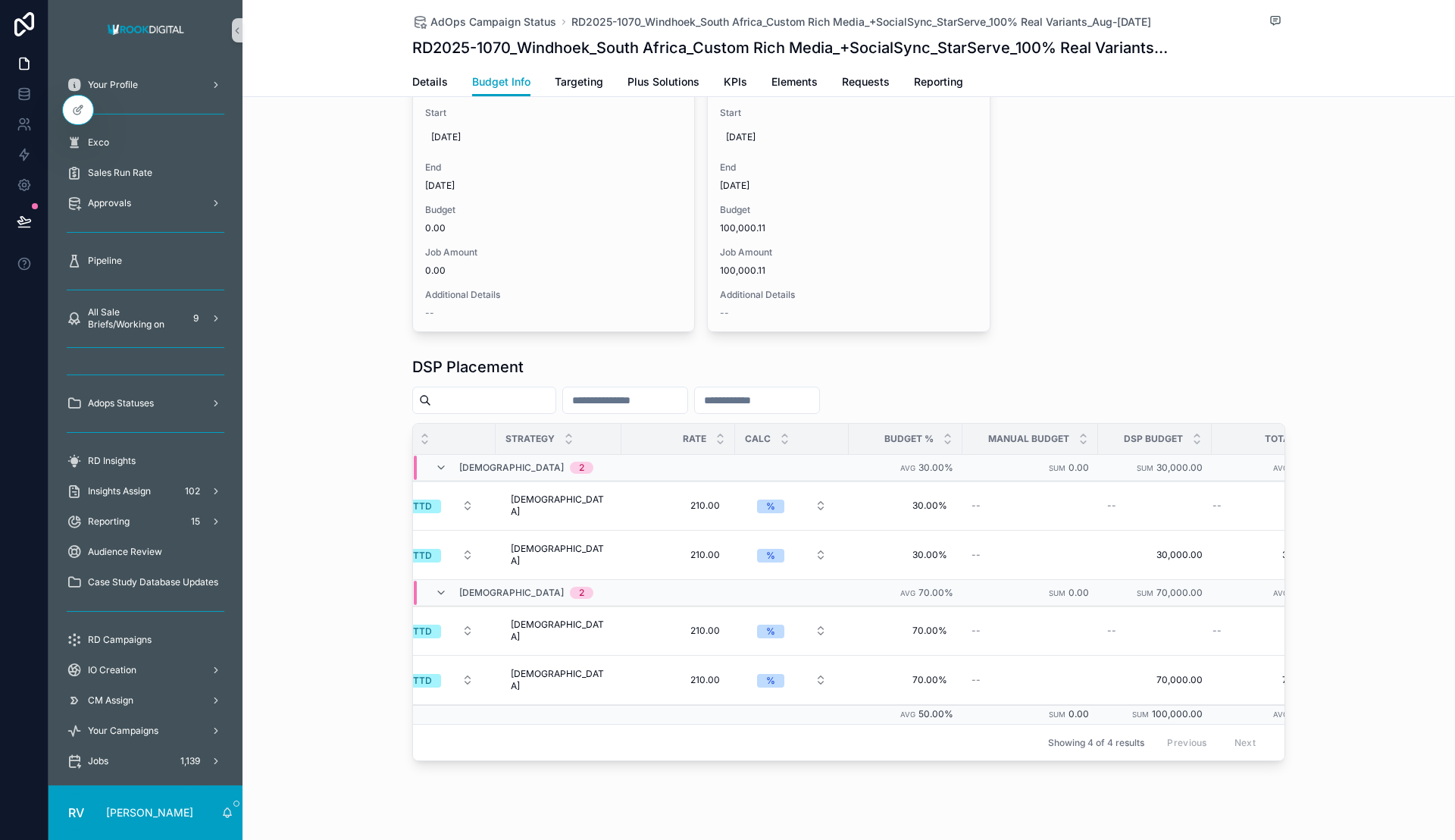
scroll to position [0, 185]
